Goal: Task Accomplishment & Management: Use online tool/utility

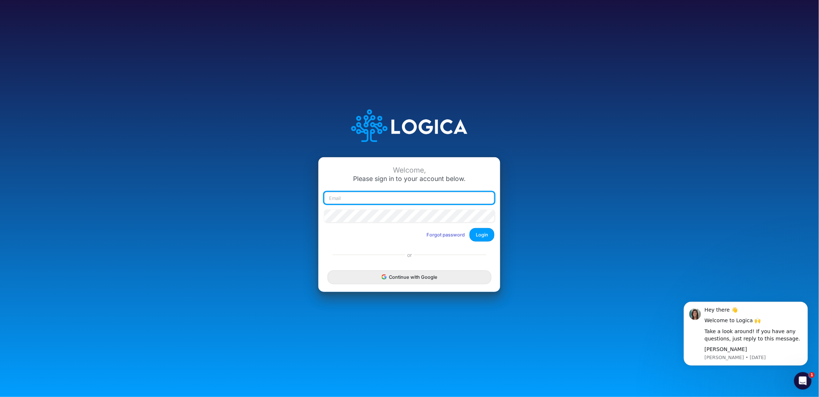
click at [373, 196] on input "email" at bounding box center [409, 198] width 170 height 12
type input "[PERSON_NAME][EMAIL_ADDRESS][DOMAIN_NAME]"
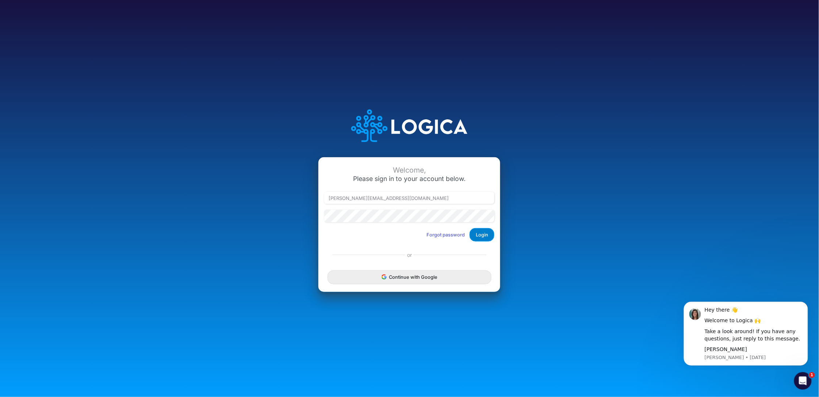
click at [482, 235] on button "Login" at bounding box center [482, 235] width 25 height 14
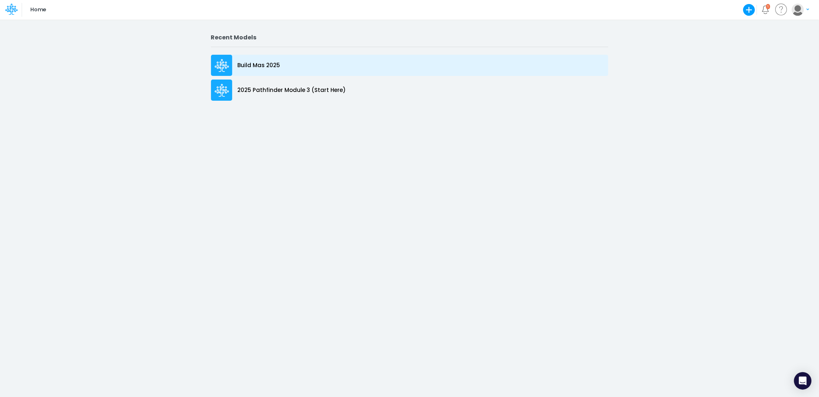
click at [260, 65] on p "Build Mas 2025" at bounding box center [259, 65] width 43 height 8
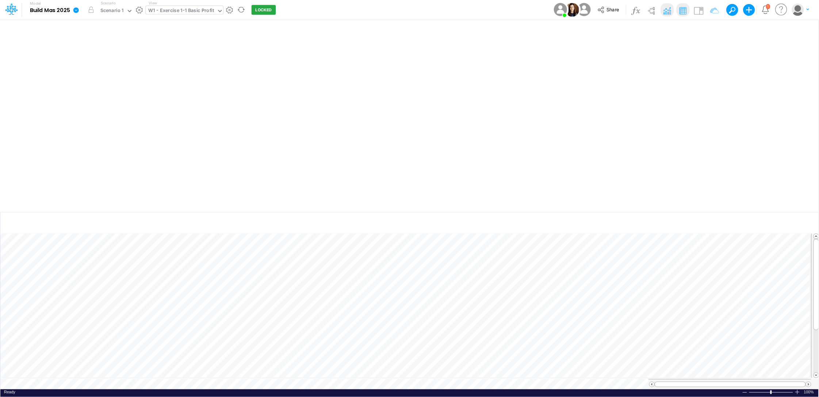
click at [220, 9] on icon at bounding box center [220, 11] width 7 height 7
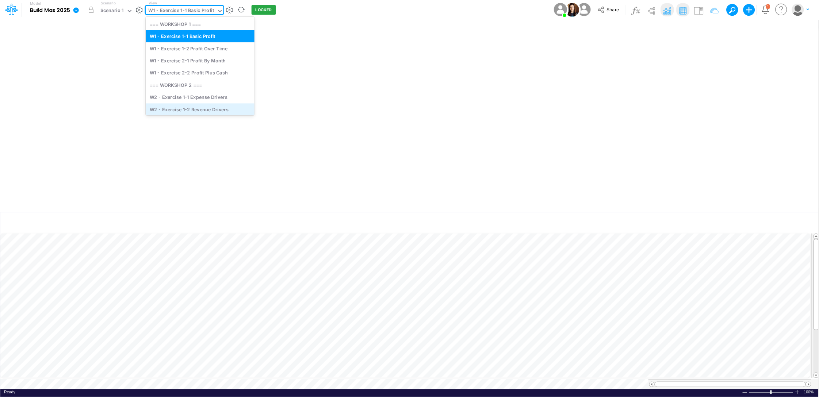
click at [217, 107] on div "W2 - Exercise 1-2 Revenue Drivers" at bounding box center [200, 109] width 109 height 12
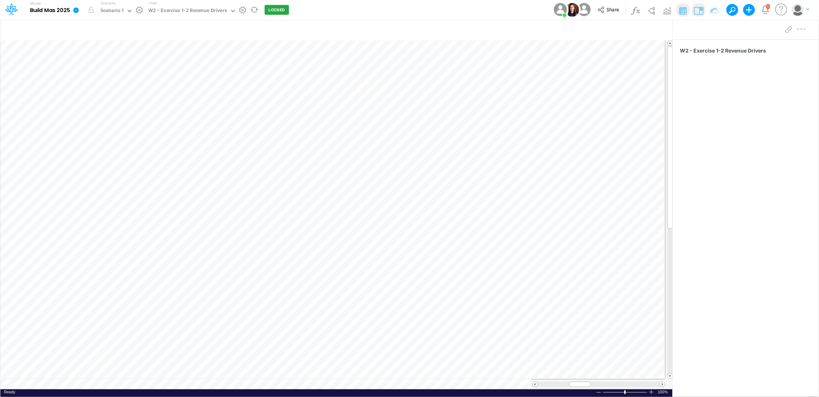
scroll to position [0, 0]
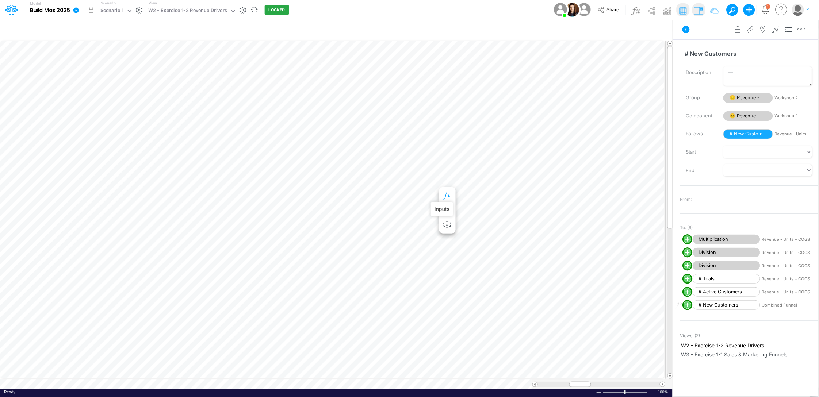
click at [450, 194] on icon "button" at bounding box center [447, 196] width 11 height 8
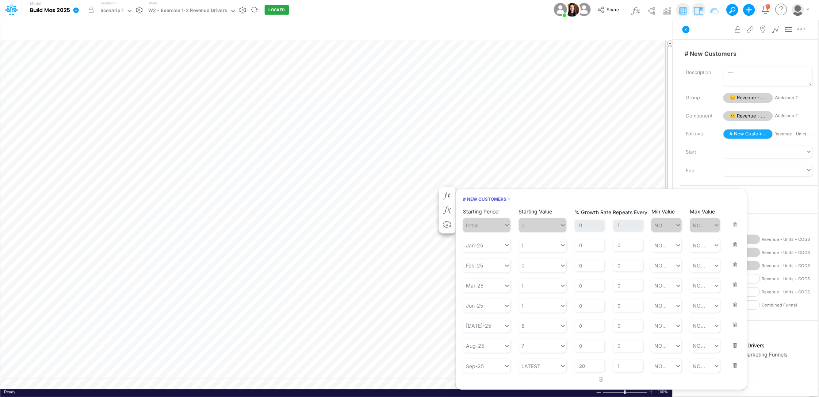
scroll to position [0, 0]
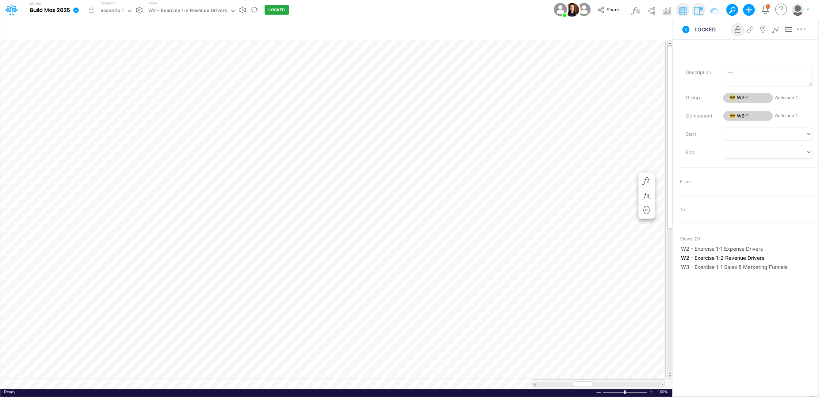
scroll to position [0, 0]
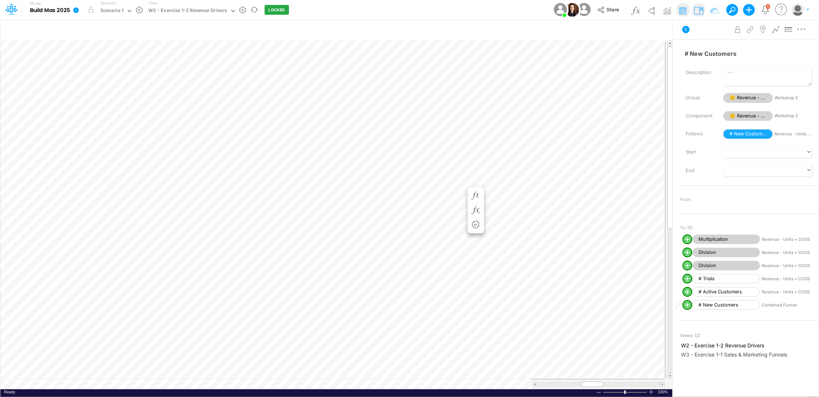
scroll to position [0, 0]
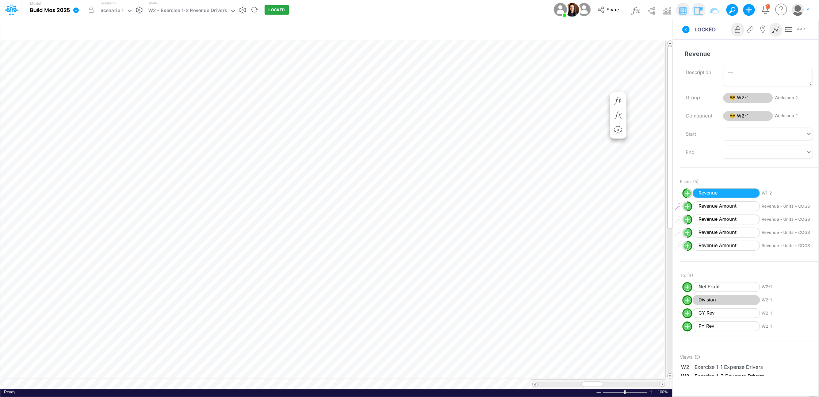
scroll to position [0, 0]
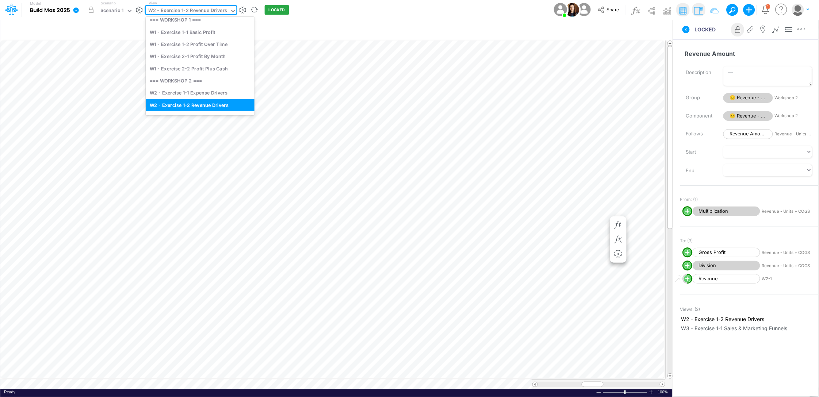
click at [233, 9] on icon at bounding box center [233, 11] width 7 height 7
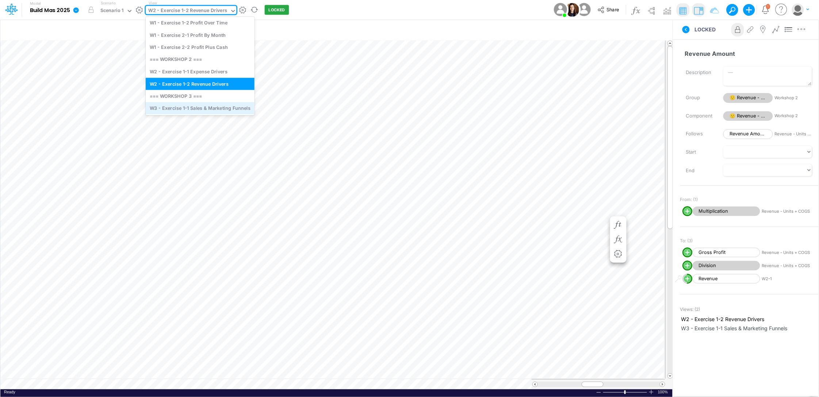
click at [212, 105] on div "W3 - Exercise 1-1 Sales & Marketing Funnels" at bounding box center [200, 108] width 109 height 12
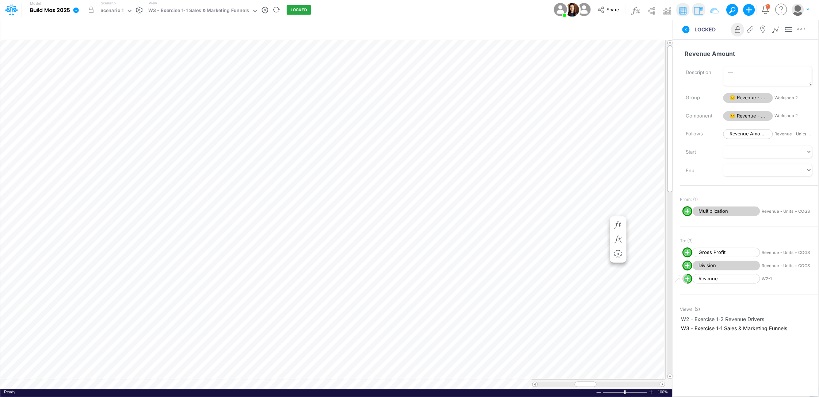
scroll to position [0, 0]
